Goal: Transaction & Acquisition: Book appointment/travel/reservation

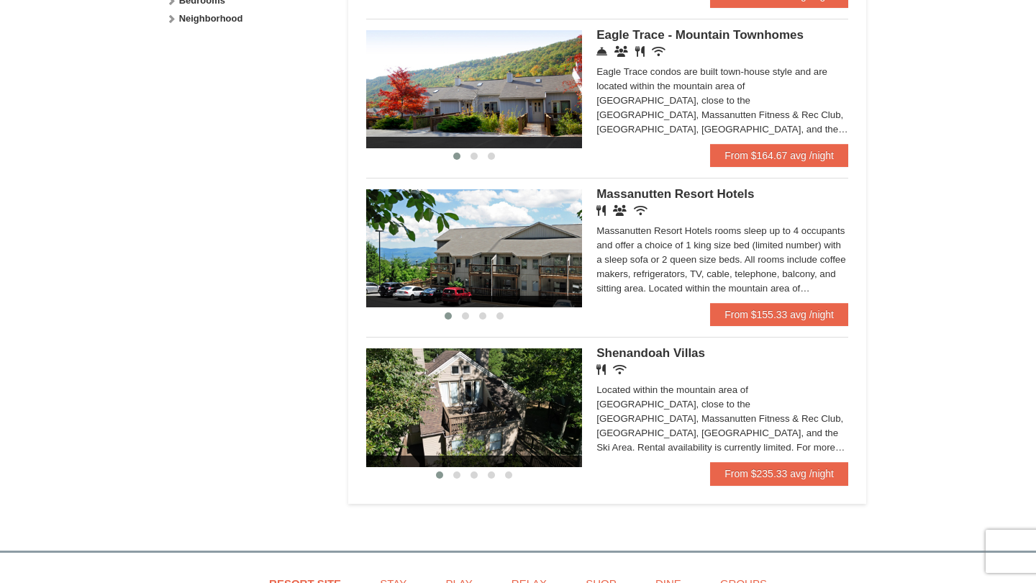
scroll to position [783, 0]
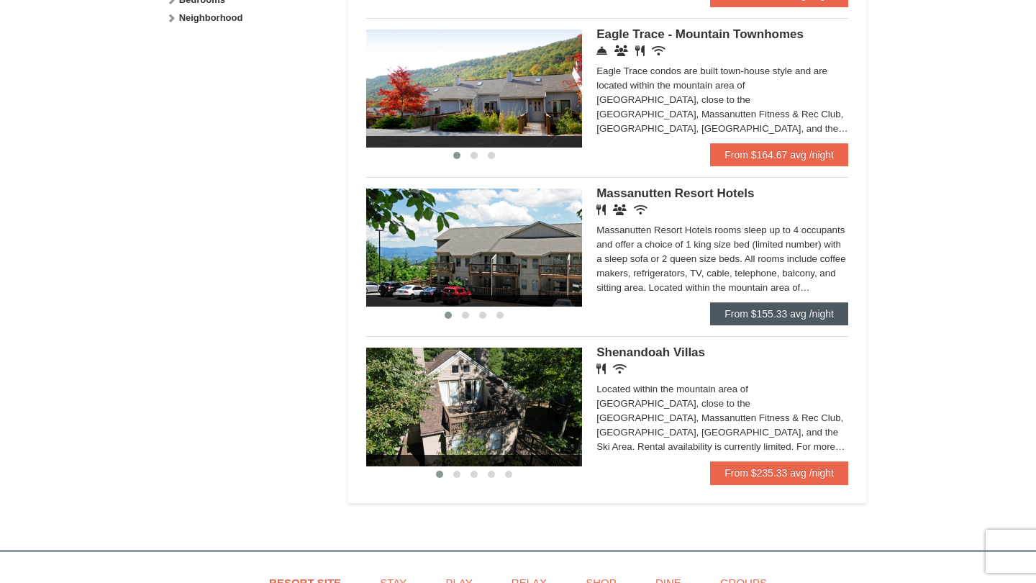
click at [812, 319] on link "From $155.33 avg /night" at bounding box center [779, 313] width 138 height 23
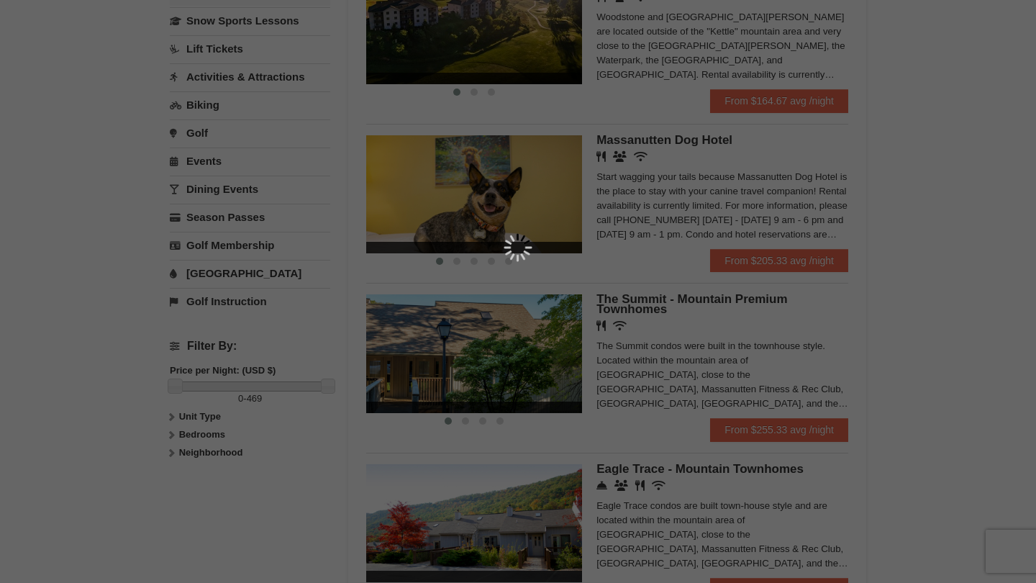
scroll to position [337, 0]
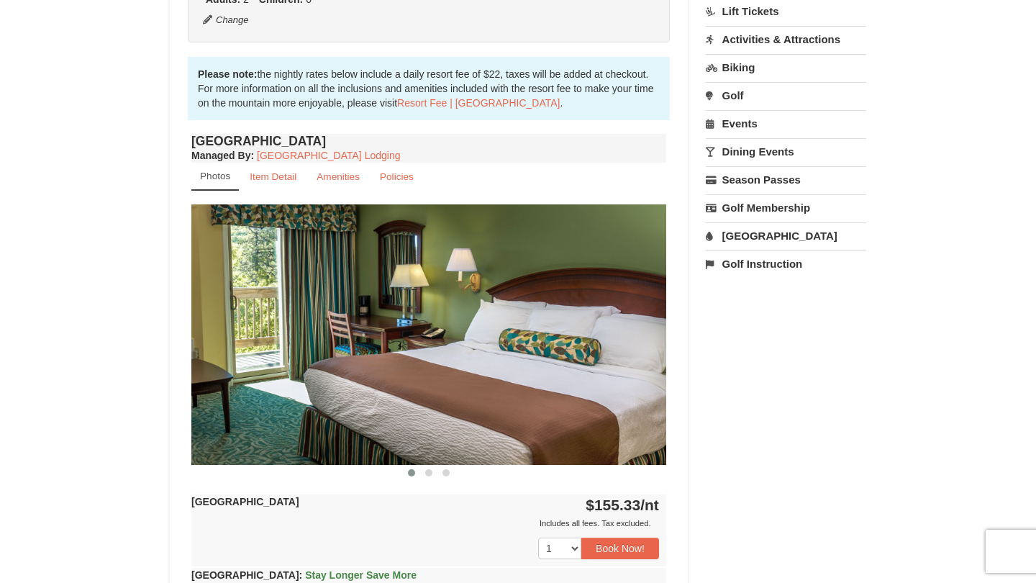
scroll to position [420, 0]
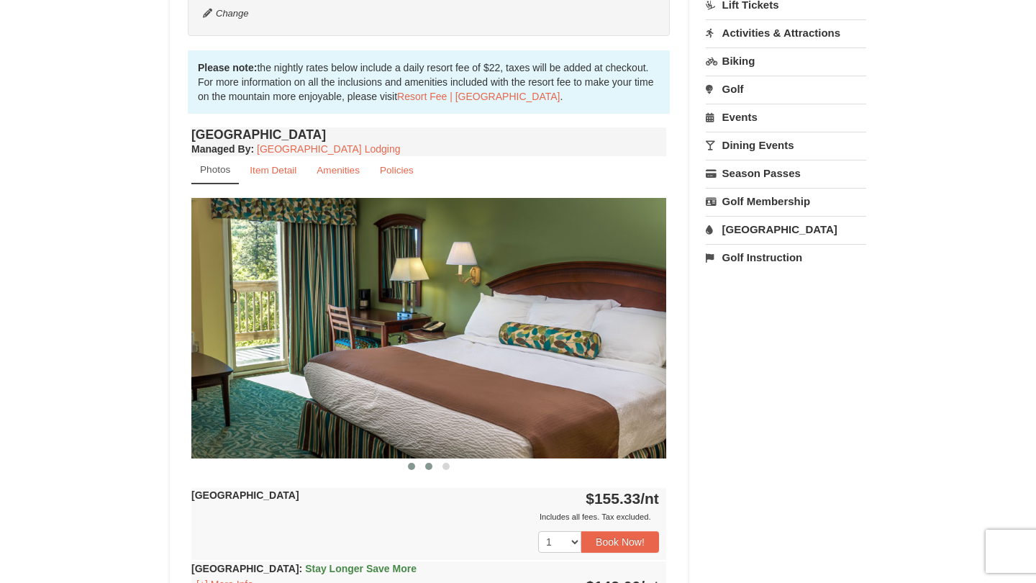
click at [427, 465] on span at bounding box center [428, 465] width 7 height 7
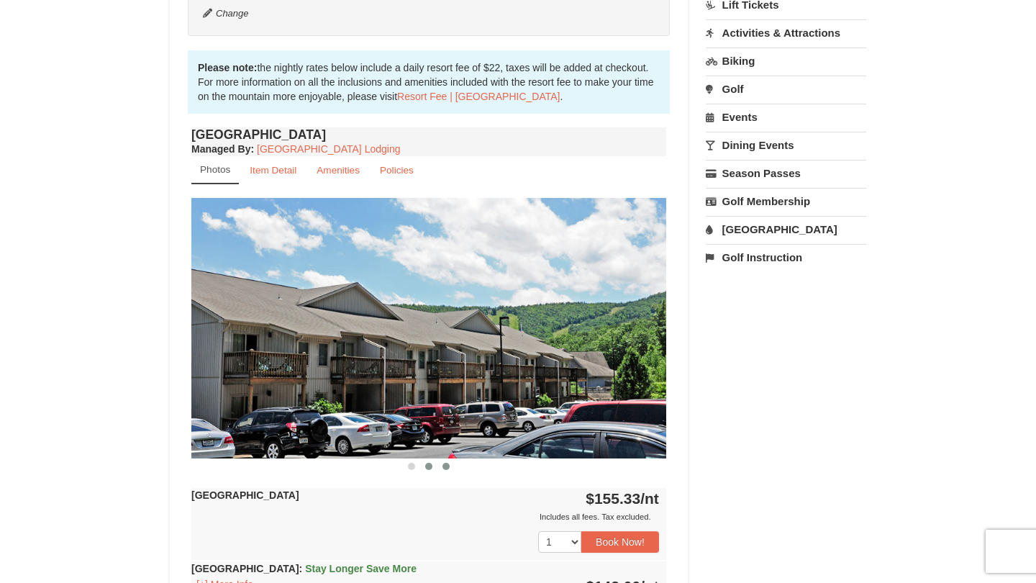
click at [447, 468] on span at bounding box center [445, 465] width 7 height 7
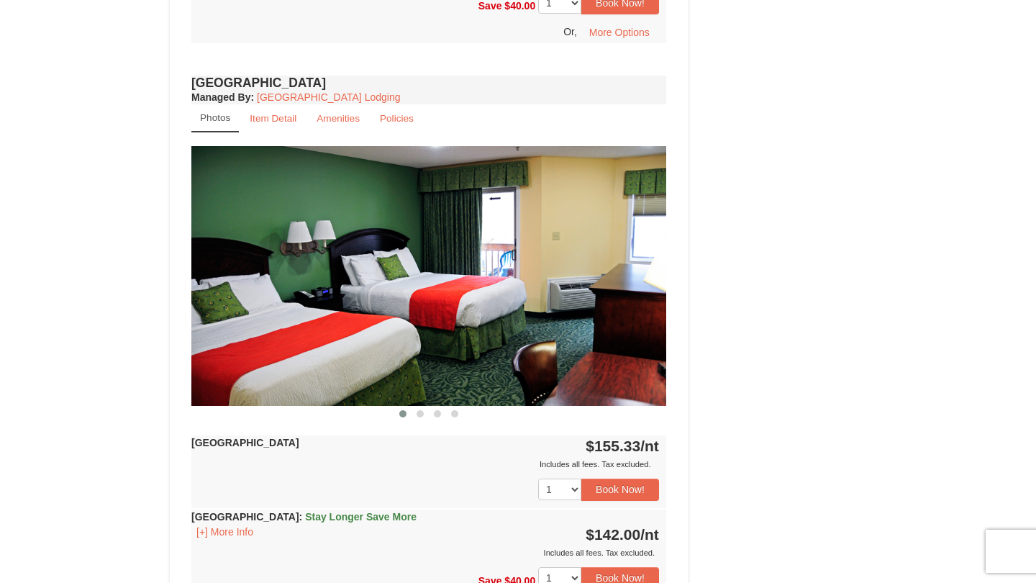
scroll to position [1062, 0]
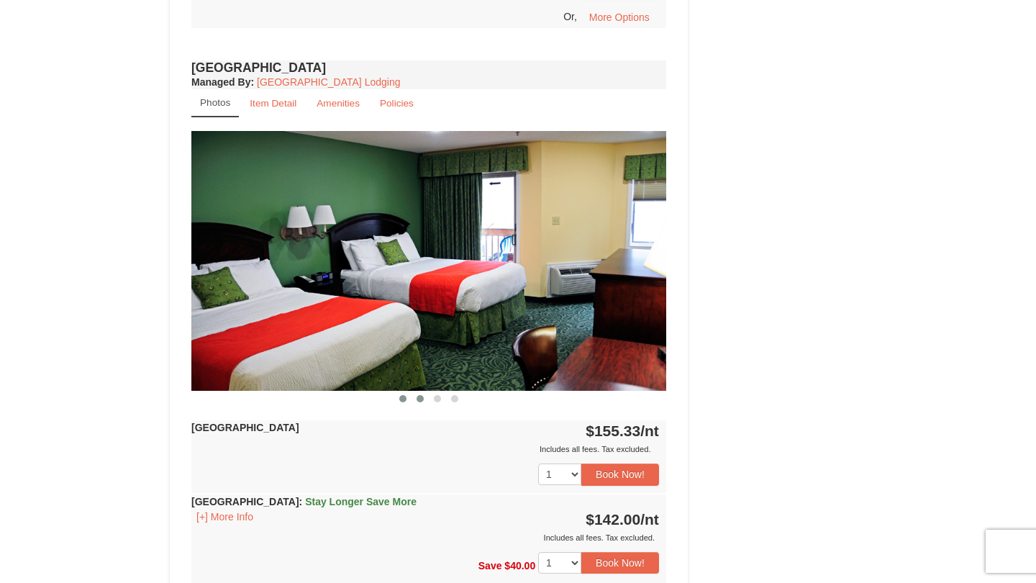
click at [417, 401] on span at bounding box center [419, 398] width 7 height 7
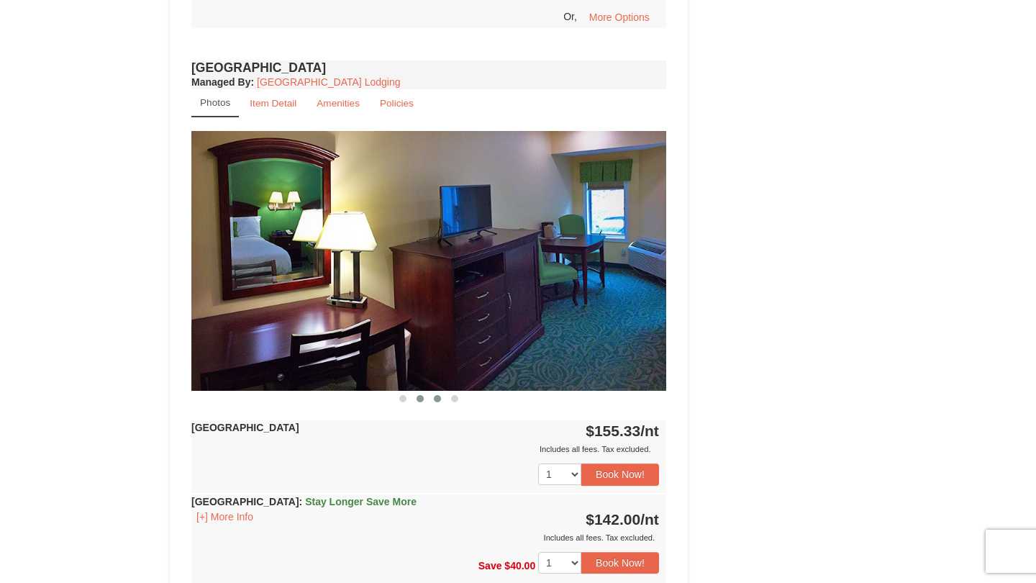
click at [441, 397] on button at bounding box center [437, 398] width 17 height 14
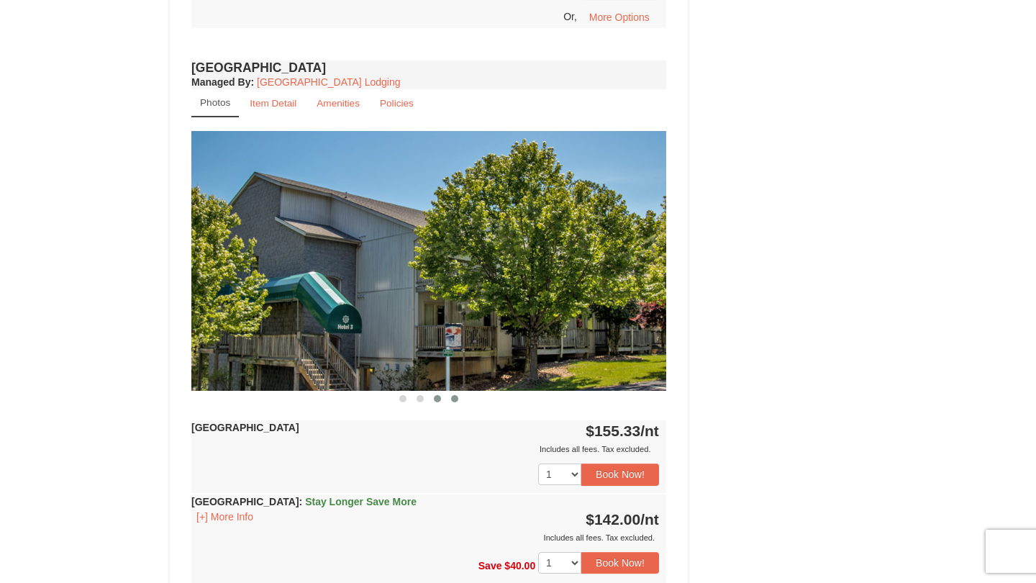
click at [451, 399] on span at bounding box center [454, 398] width 7 height 7
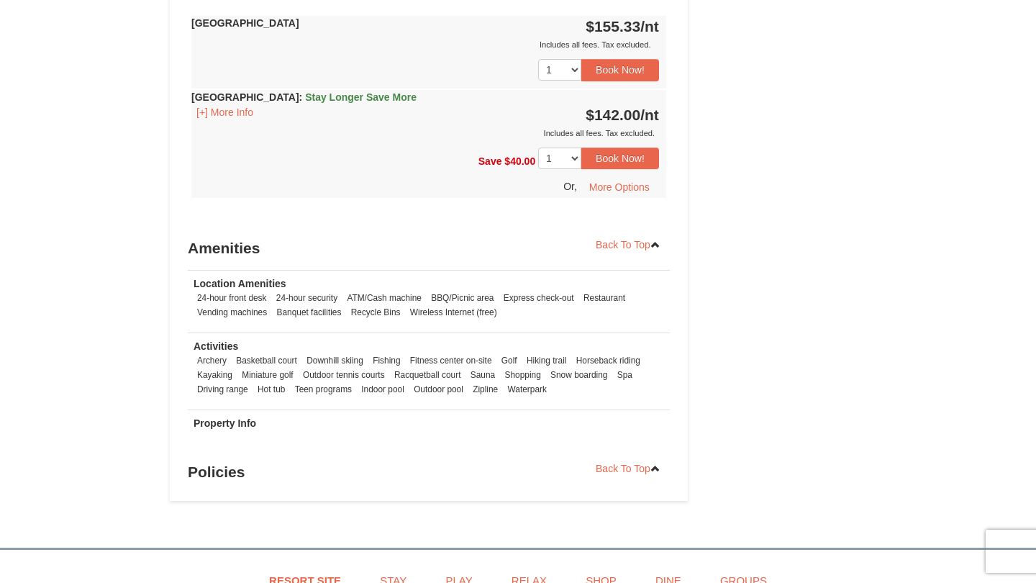
scroll to position [1467, 0]
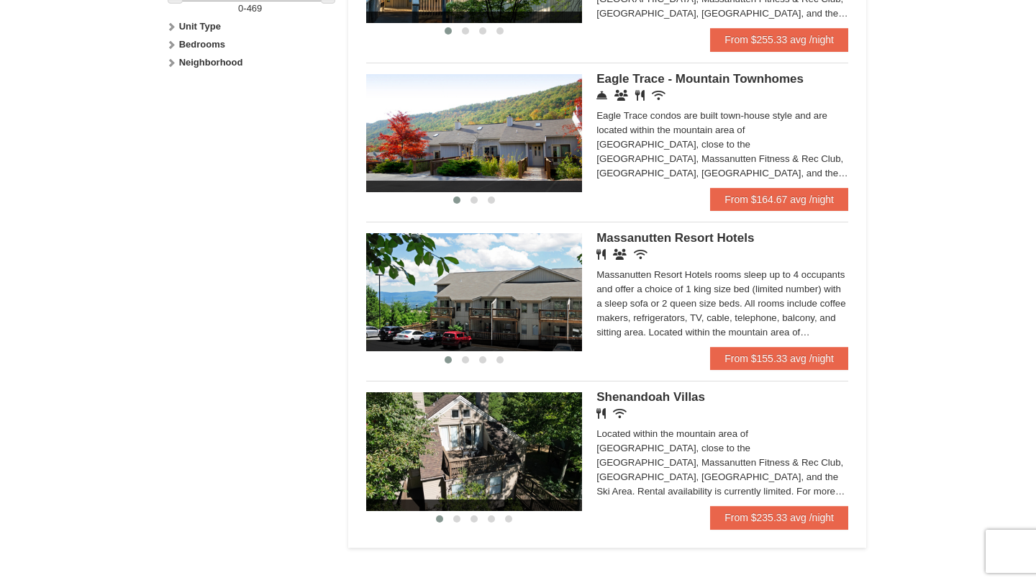
scroll to position [740, 0]
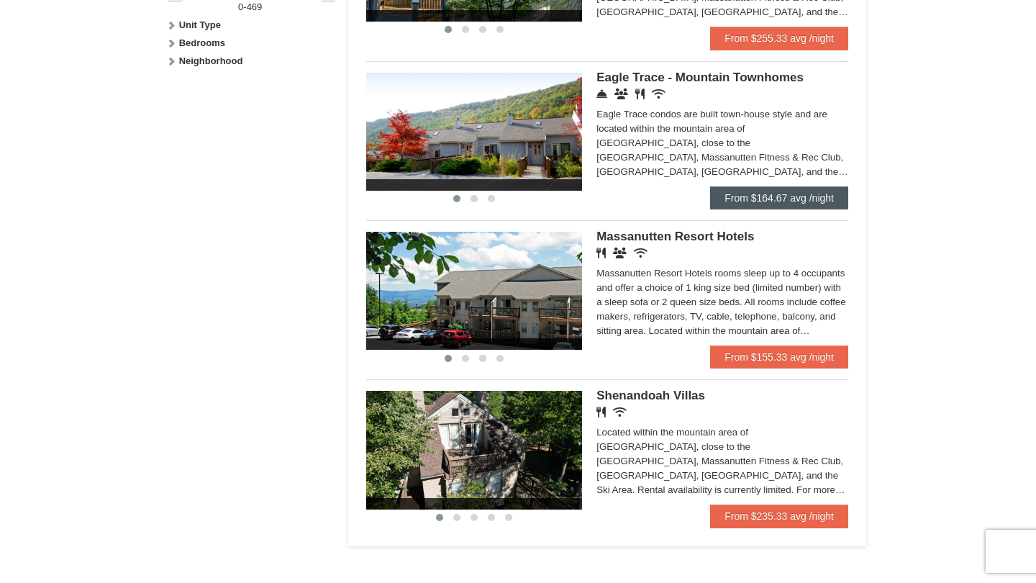
click at [757, 190] on link "From $164.67 avg /night" at bounding box center [779, 197] width 138 height 23
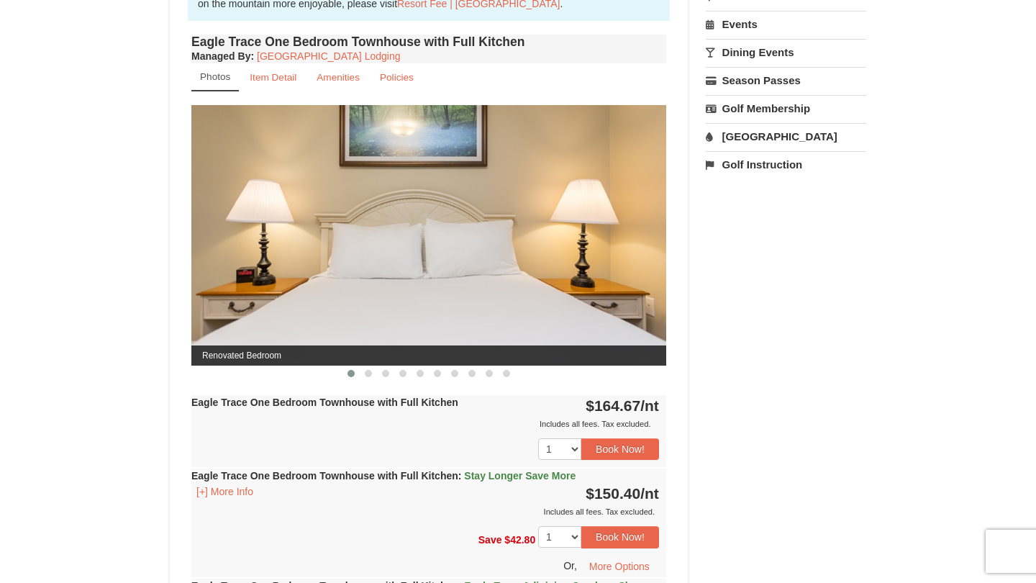
scroll to position [514, 0]
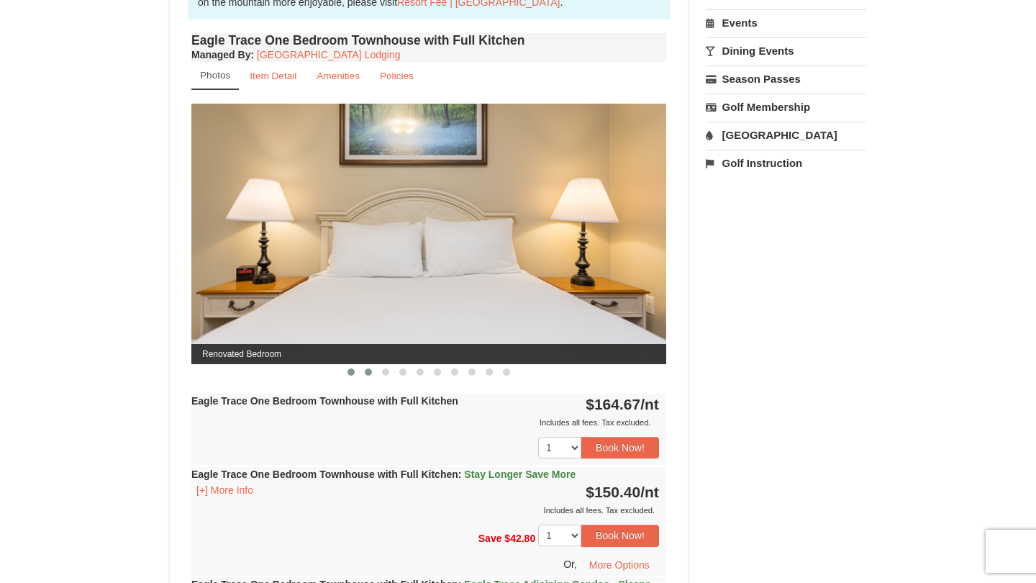
click at [366, 376] on button at bounding box center [368, 372] width 17 height 14
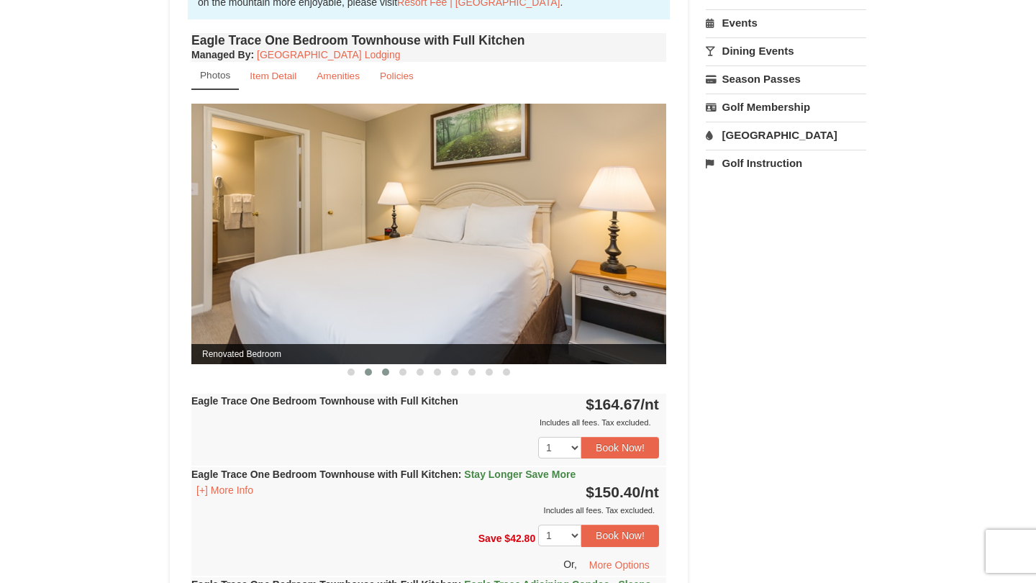
click at [388, 375] on button at bounding box center [385, 372] width 17 height 14
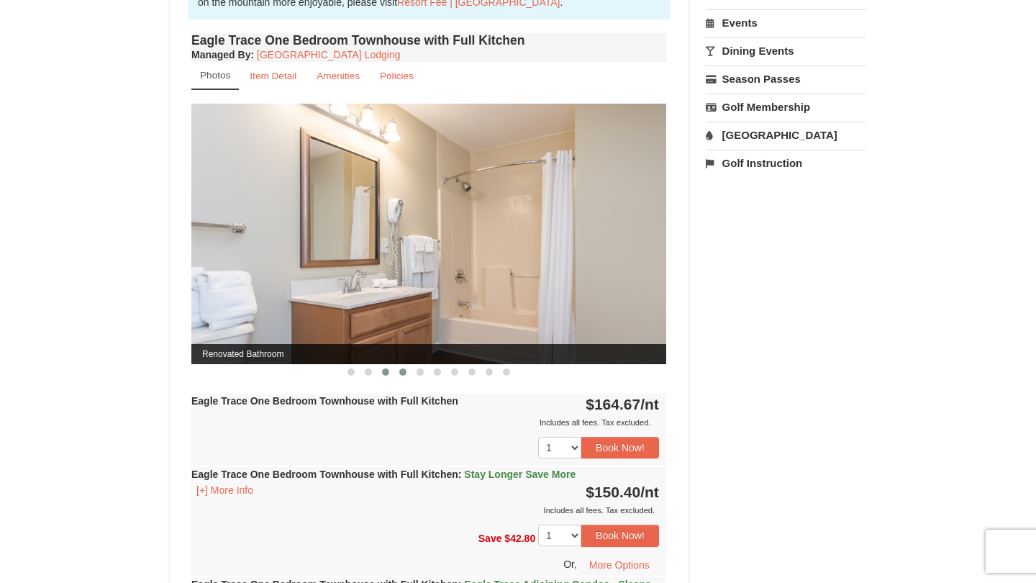
click at [404, 372] on span at bounding box center [402, 371] width 7 height 7
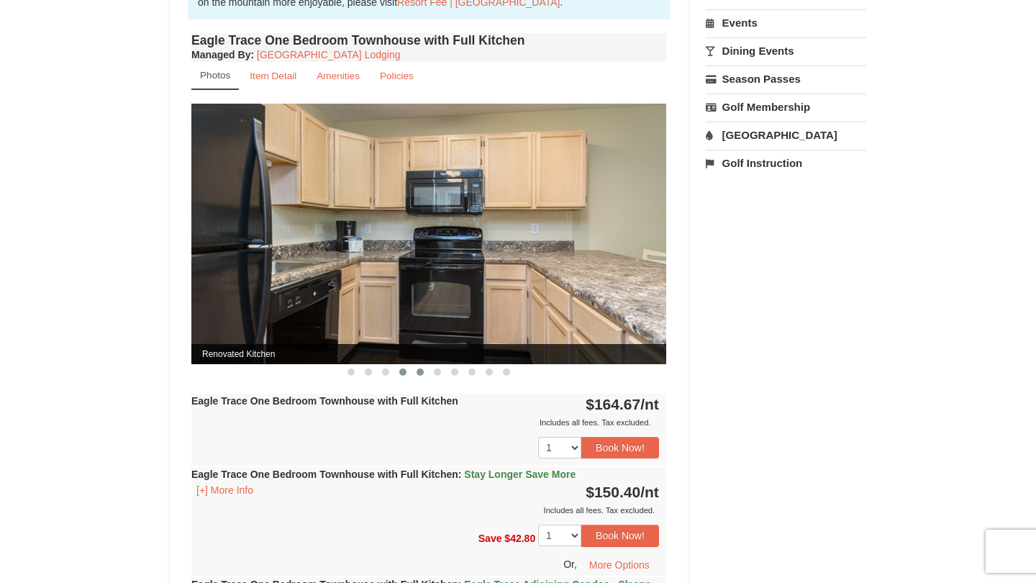
click at [417, 375] on span at bounding box center [419, 371] width 7 height 7
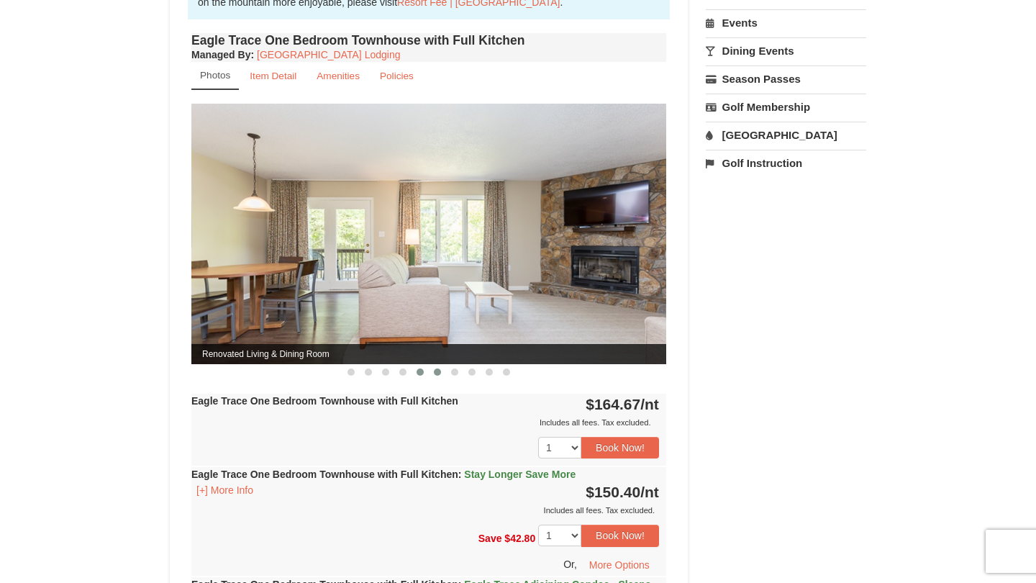
click at [436, 373] on span at bounding box center [437, 371] width 7 height 7
